Goal: Check status

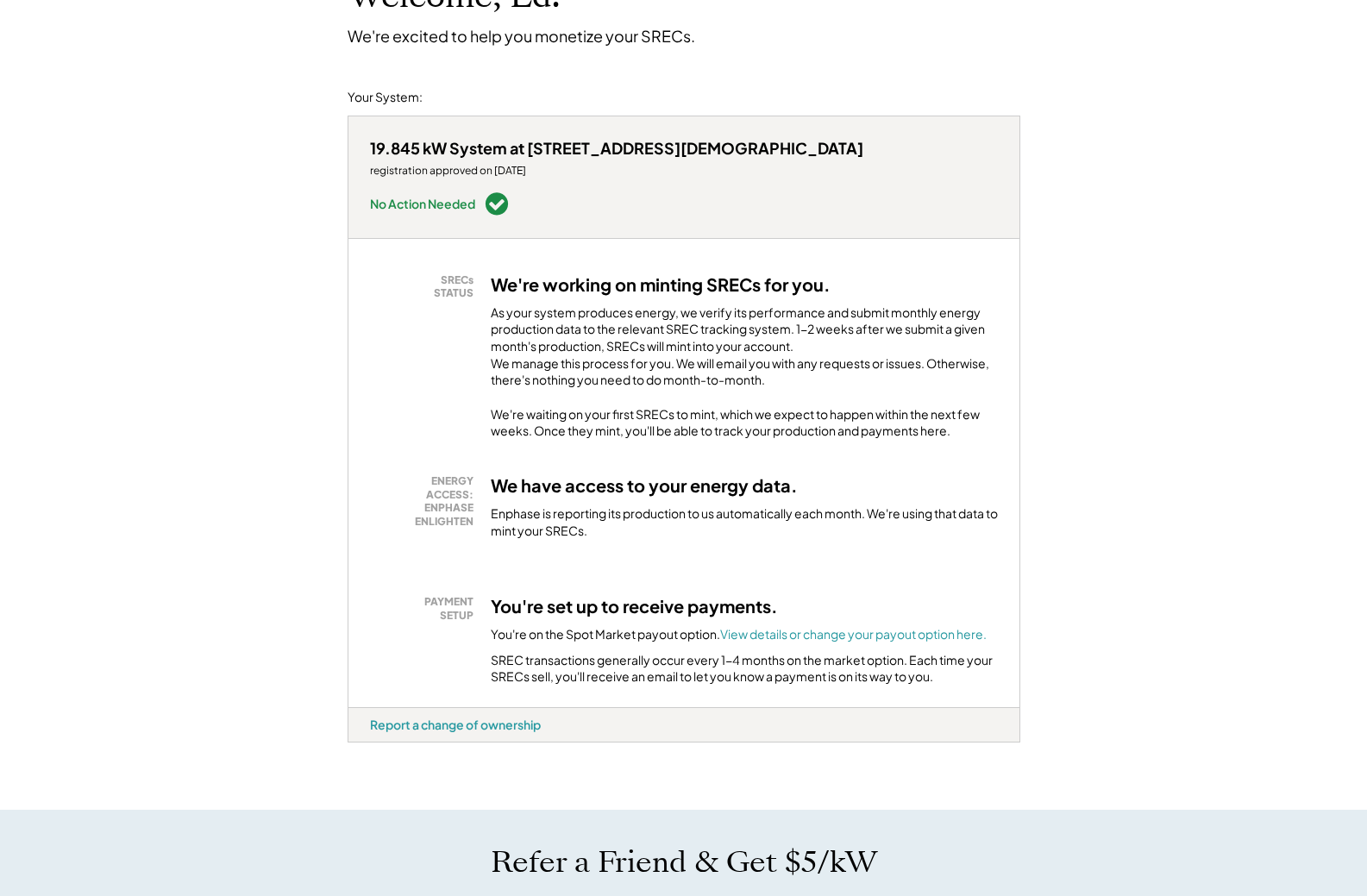
scroll to position [173, 0]
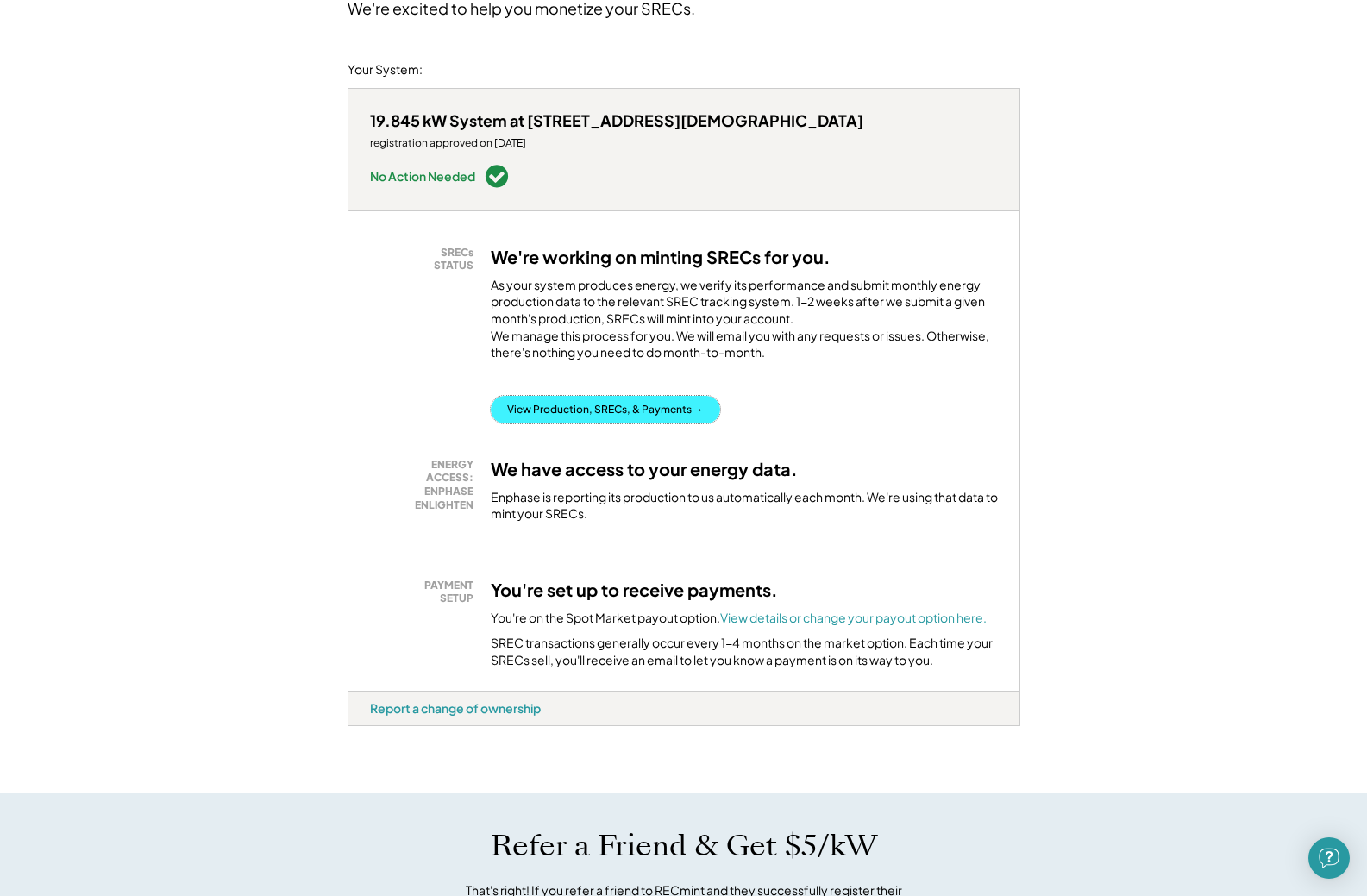
click at [597, 396] on button "View Production, SRECs, & Payments →" at bounding box center [606, 410] width 230 height 28
